Goal: Task Accomplishment & Management: Manage account settings

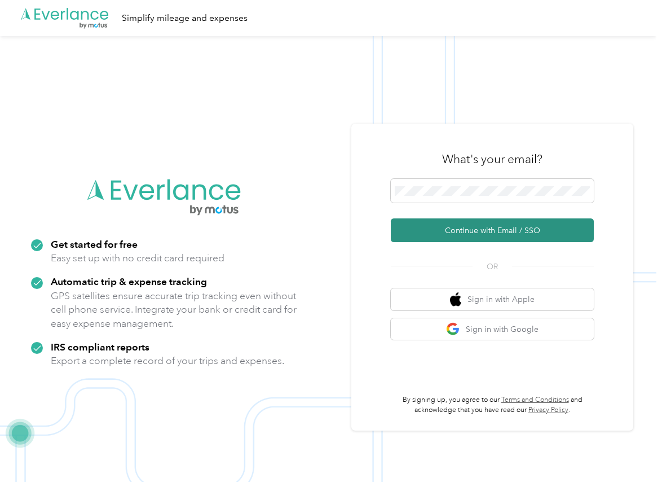
click at [427, 224] on button "Continue with Email / SSO" at bounding box center [492, 230] width 203 height 24
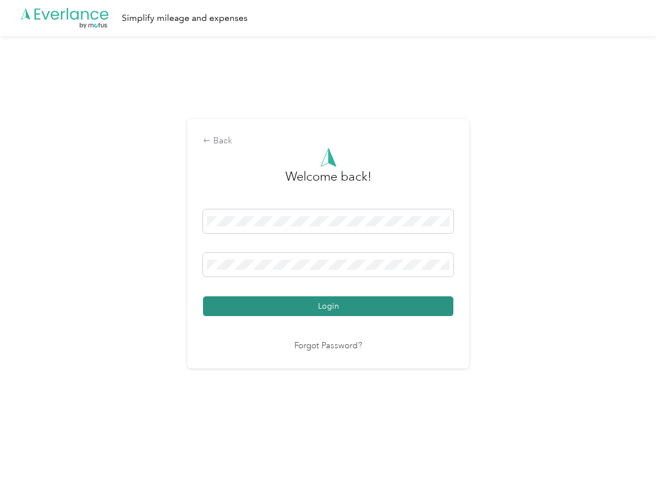
click at [249, 302] on button "Login" at bounding box center [328, 306] width 251 height 20
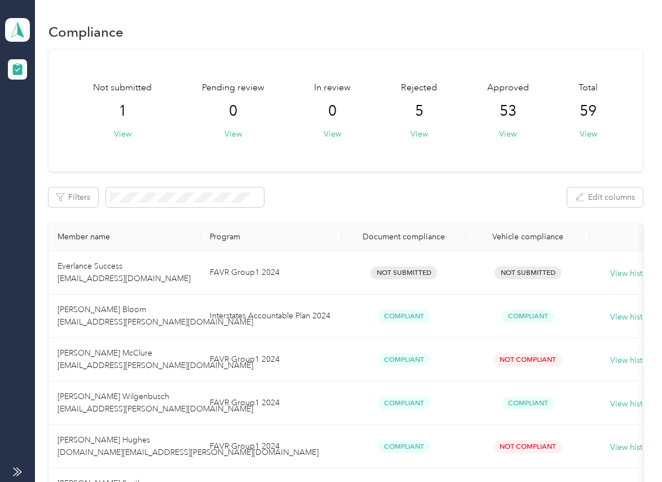
drag, startPoint x: 415, startPoint y: 181, endPoint x: 335, endPoint y: 172, distance: 81.1
click at [14, 30] on icon at bounding box center [17, 30] width 12 height 15
click at [35, 117] on div "Log out" at bounding box center [36, 116] width 43 height 12
